Goal: Task Accomplishment & Management: Manage account settings

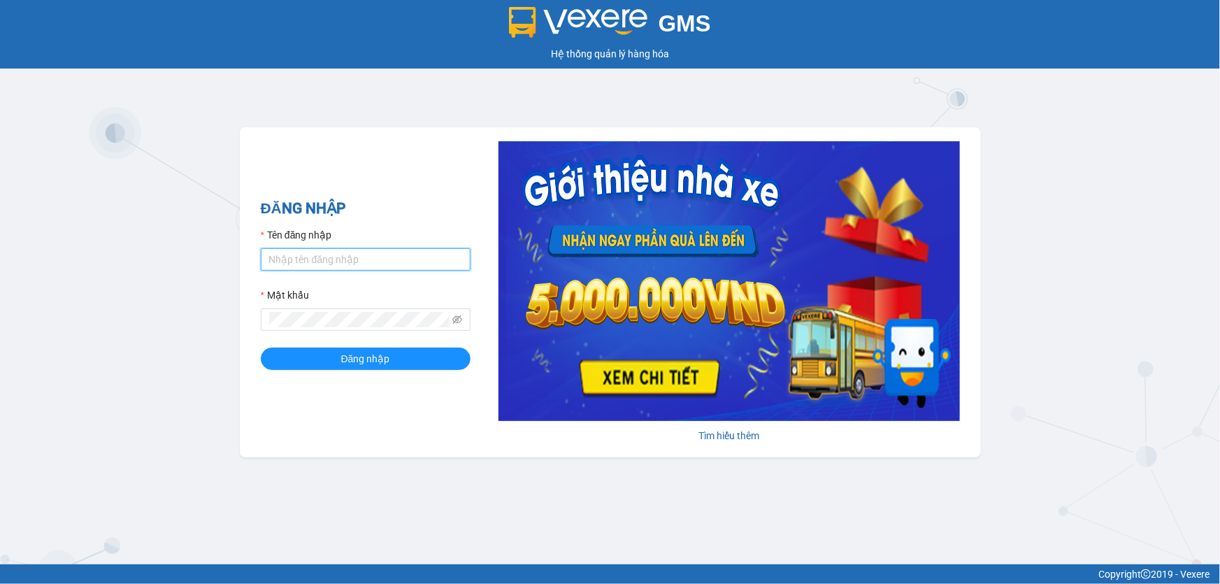
click at [384, 266] on input "Tên đăng nhập" at bounding box center [366, 259] width 210 height 22
type input "huyen.ct"
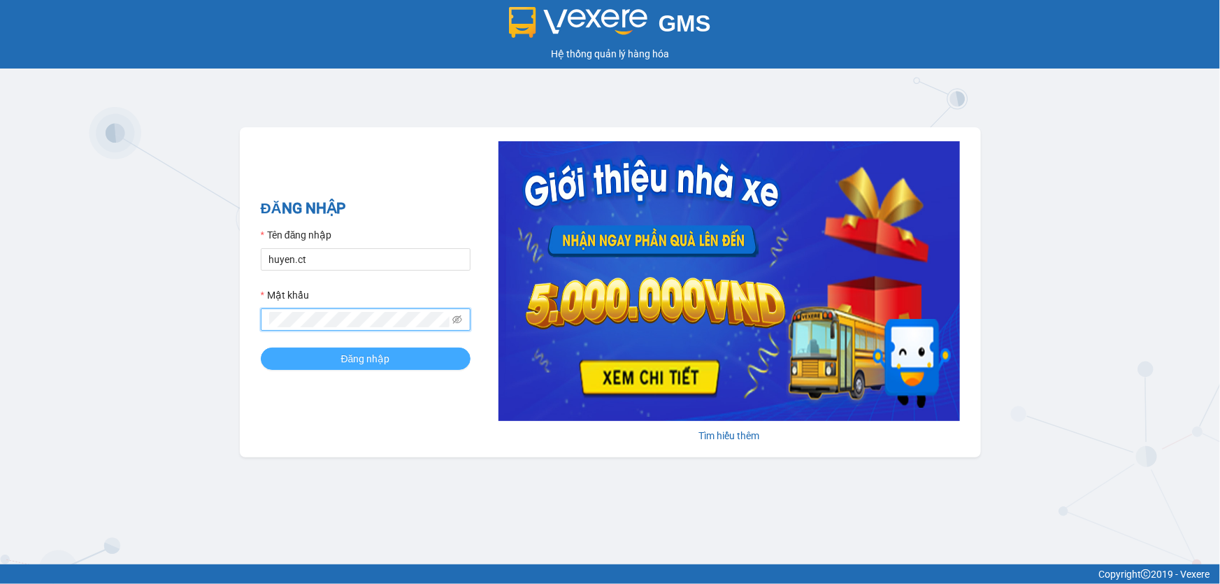
click at [352, 365] on span "Đăng nhập" at bounding box center [365, 358] width 49 height 15
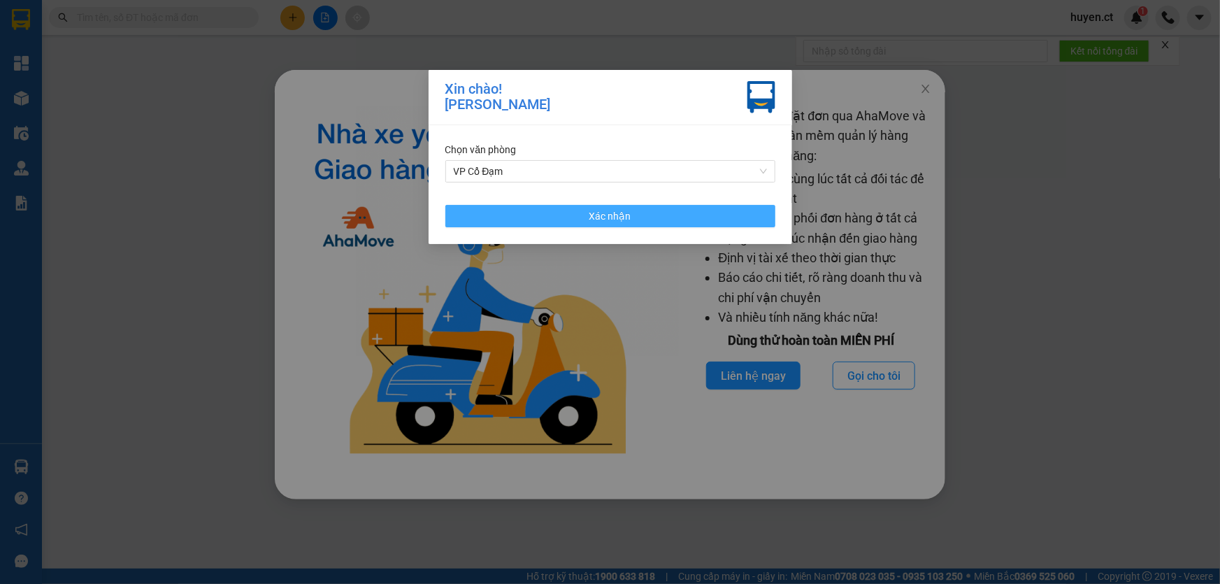
click at [640, 217] on button "Xác nhận" at bounding box center [610, 216] width 330 height 22
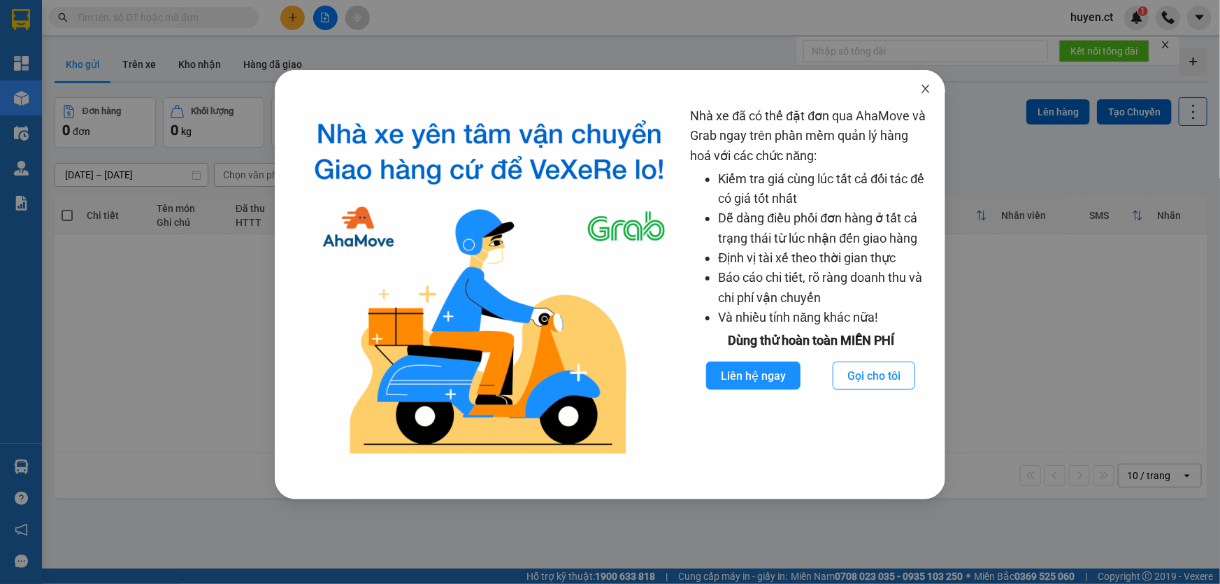
click at [919, 91] on span "Close" at bounding box center [925, 89] width 39 height 39
